Goal: Transaction & Acquisition: Purchase product/service

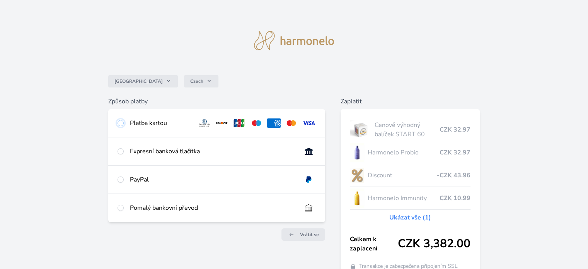
click at [121, 124] on input "radio" at bounding box center [121, 123] width 6 height 6
radio input "true"
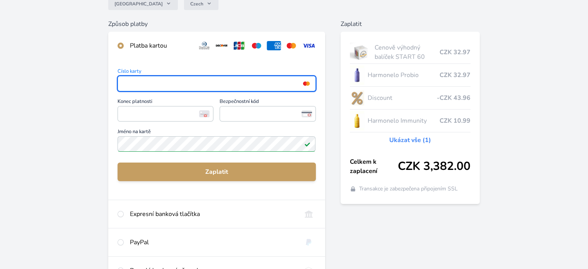
scroll to position [116, 0]
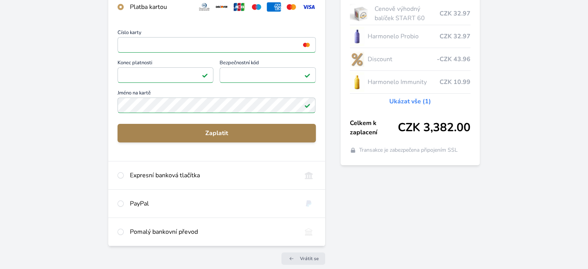
click at [252, 135] on span "Zaplatit" at bounding box center [217, 132] width 186 height 9
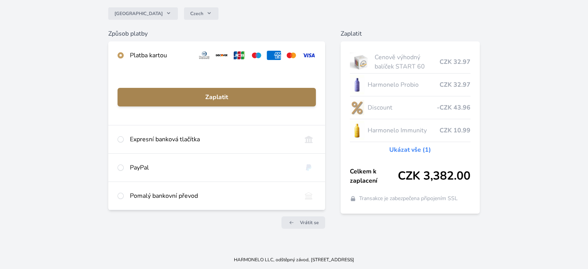
scroll to position [67, 0]
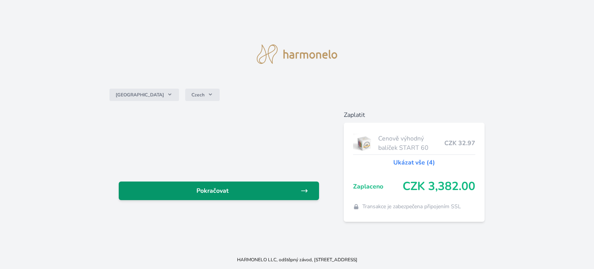
click at [305, 193] on icon at bounding box center [305, 191] width 8 height 8
